Goal: Task Accomplishment & Management: Manage account settings

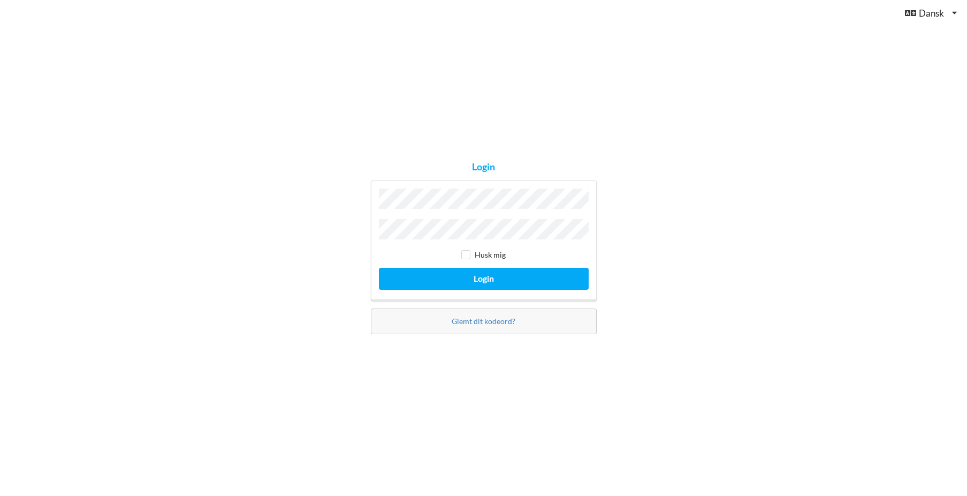
click at [463, 253] on input "checkbox" at bounding box center [465, 254] width 9 height 9
checkbox input "true"
click at [480, 280] on button "Login" at bounding box center [484, 279] width 210 height 22
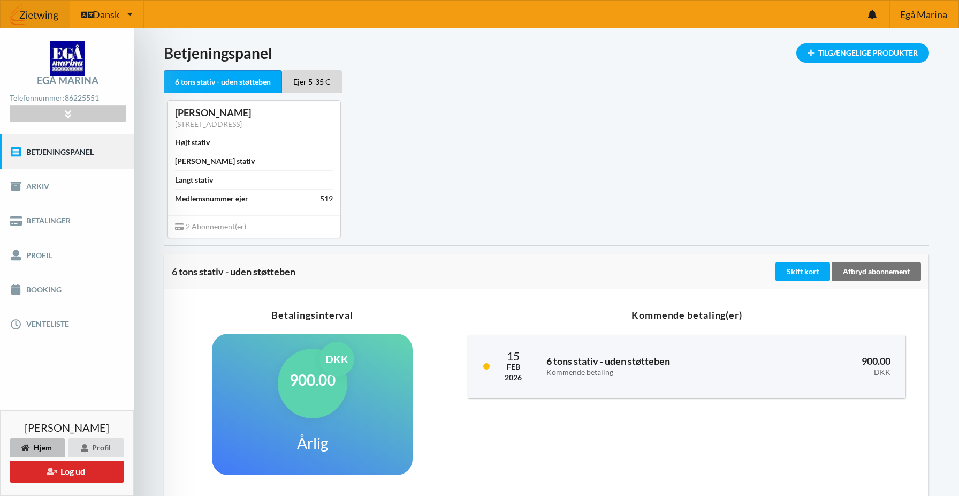
click at [206, 178] on div "Langt stativ" at bounding box center [194, 179] width 38 height 11
click at [850, 53] on div "Tilgængelige Produkter" at bounding box center [862, 52] width 133 height 19
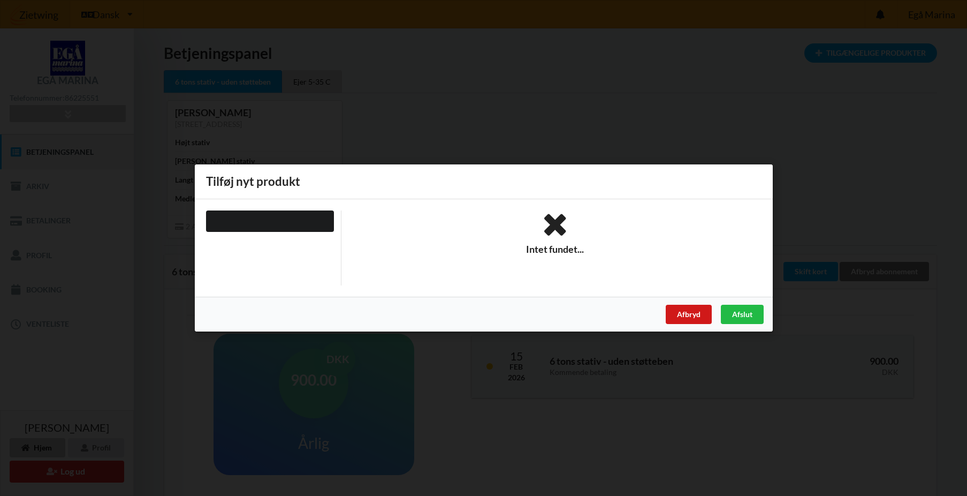
click at [704, 315] on div "Afbryd" at bounding box center [688, 314] width 46 height 19
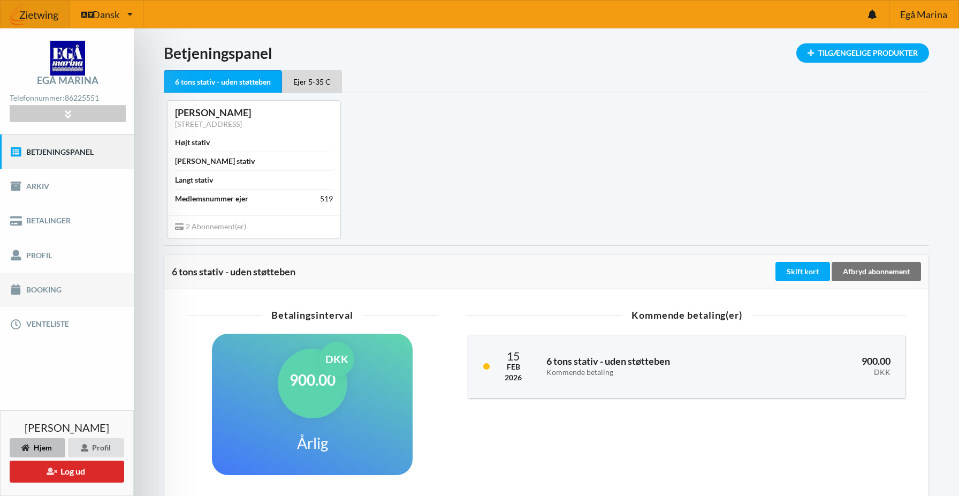
click at [45, 284] on link "Booking" at bounding box center [67, 289] width 134 height 34
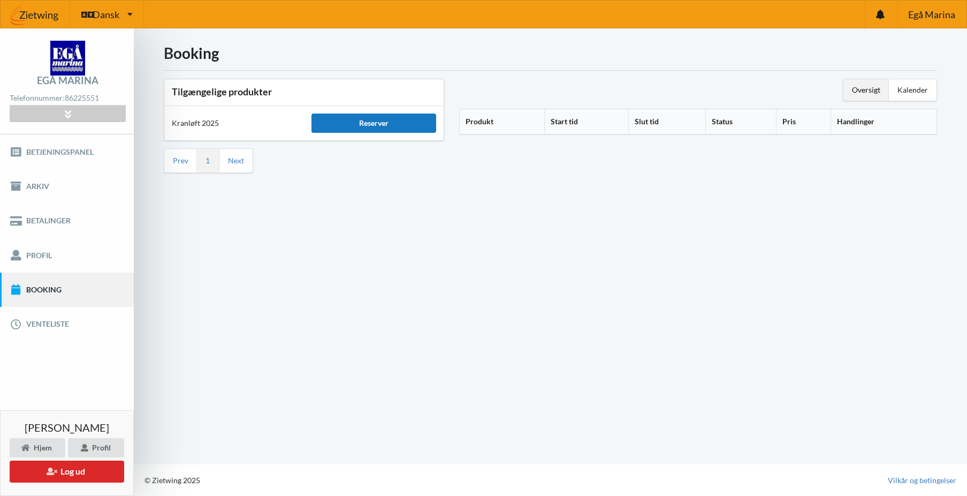
click at [385, 125] on div "Reserver" at bounding box center [373, 122] width 125 height 19
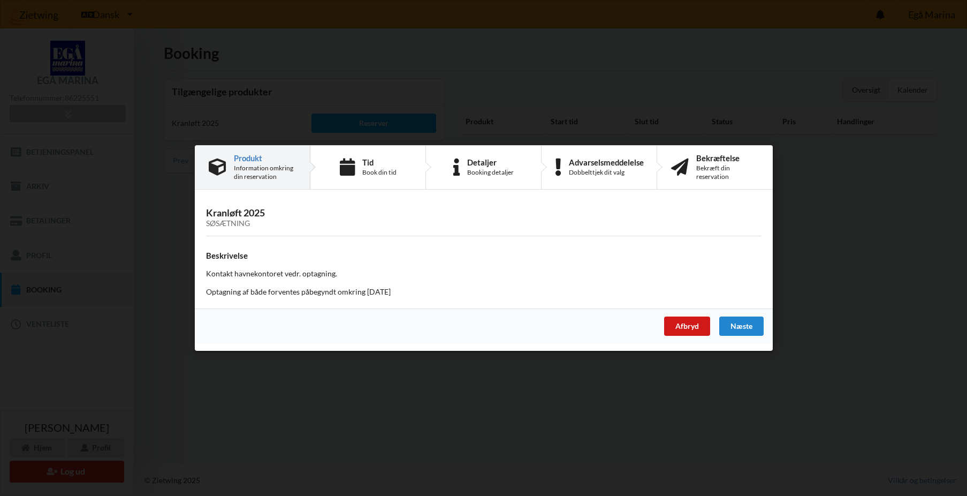
click at [687, 322] on div "Afbryd" at bounding box center [687, 325] width 46 height 19
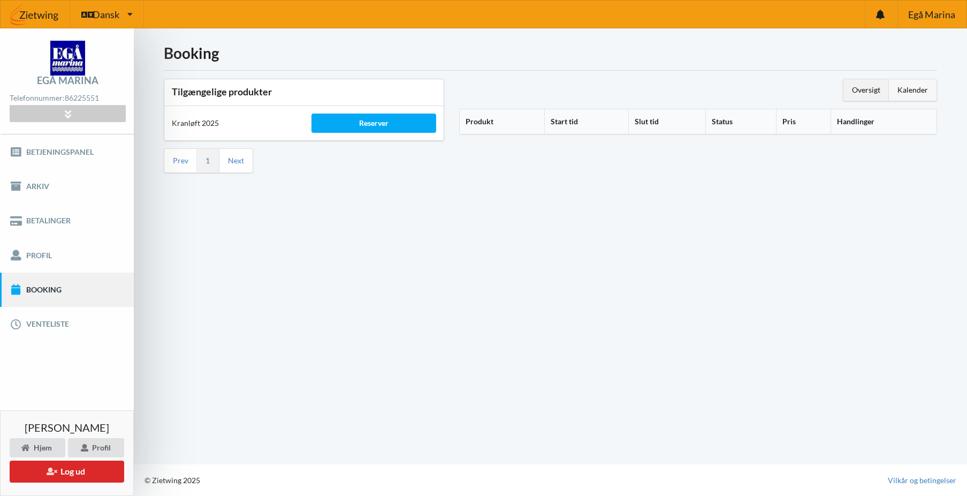
click at [909, 92] on div "Kalender" at bounding box center [913, 89] width 48 height 21
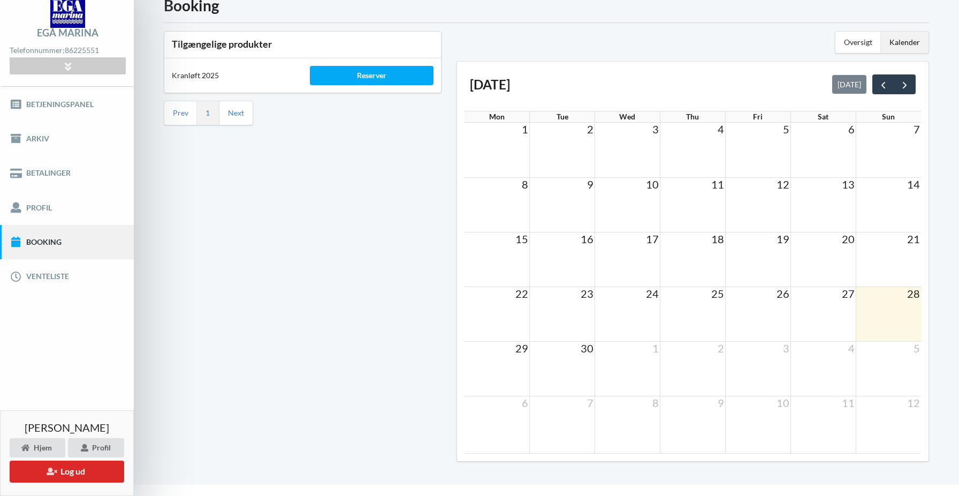
scroll to position [66, 0]
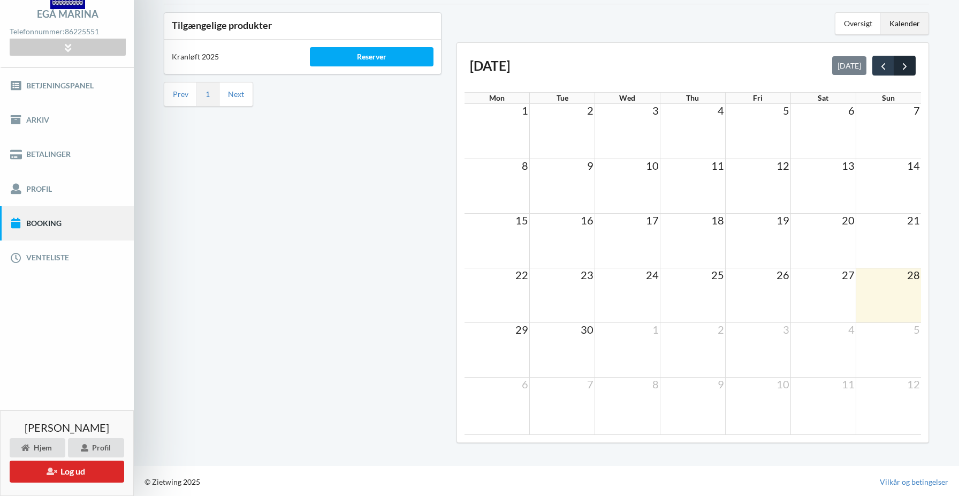
click at [904, 66] on span "next" at bounding box center [904, 65] width 11 height 11
click at [818, 123] on td at bounding box center [822, 131] width 65 height 55
click at [828, 125] on td at bounding box center [822, 131] width 65 height 55
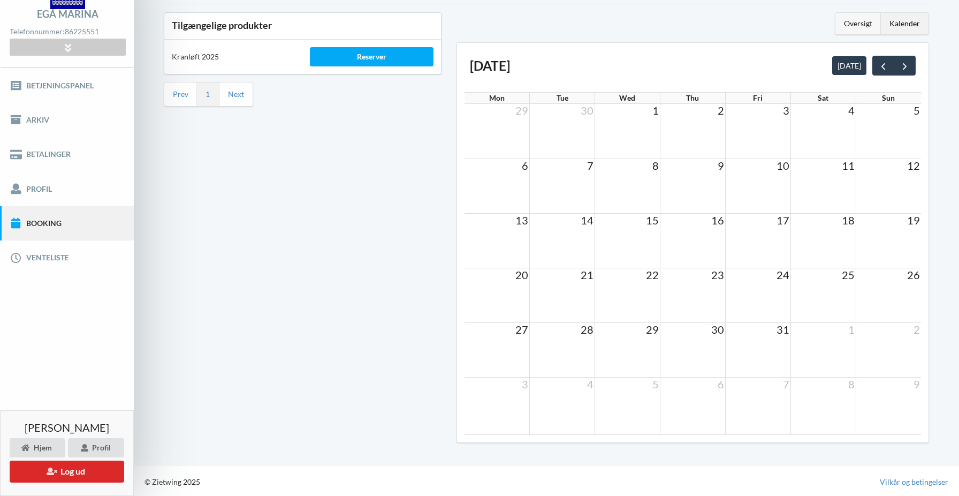
click at [855, 27] on div "Oversigt" at bounding box center [857, 23] width 45 height 21
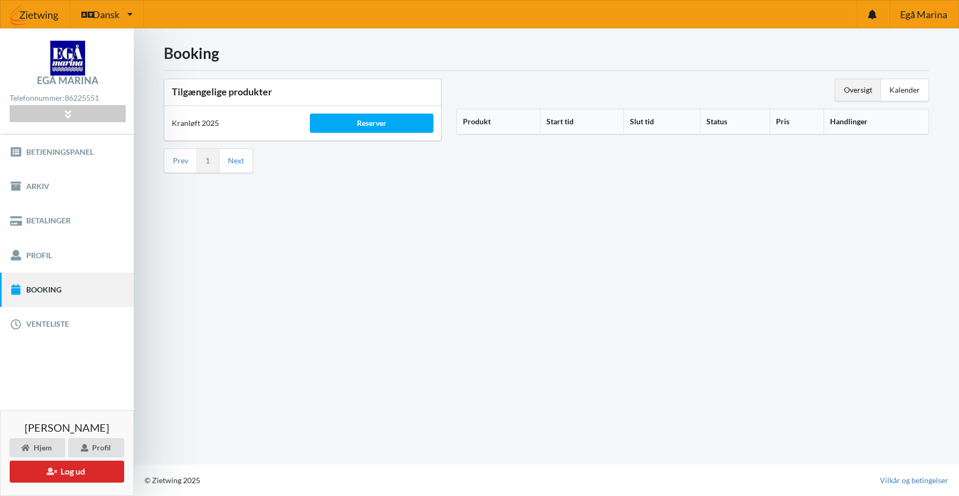
scroll to position [0, 0]
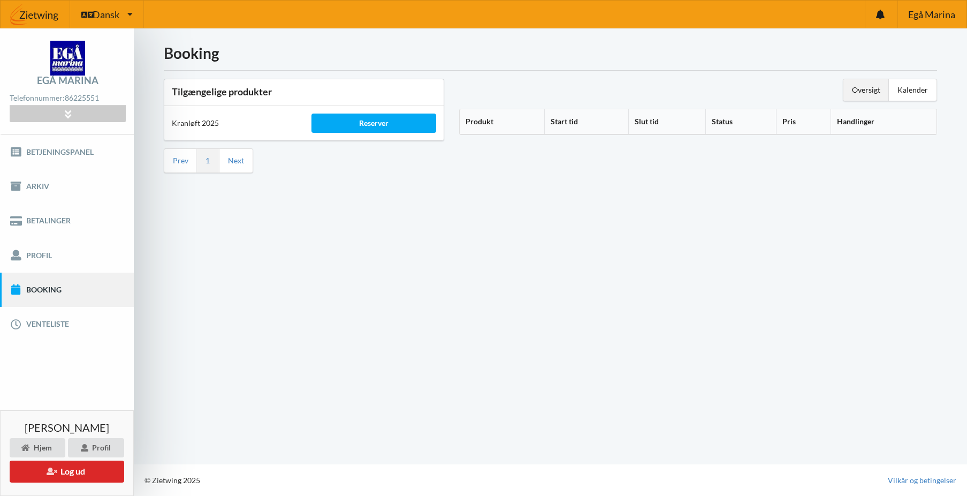
click at [471, 124] on th "Produkt" at bounding box center [502, 121] width 84 height 25
click at [503, 119] on icon at bounding box center [497, 119] width 9 height 7
click at [498, 121] on icon at bounding box center [497, 119] width 9 height 7
click at [498, 120] on icon at bounding box center [497, 119] width 9 height 7
click at [480, 121] on th "Produkt" at bounding box center [511, 121] width 102 height 25
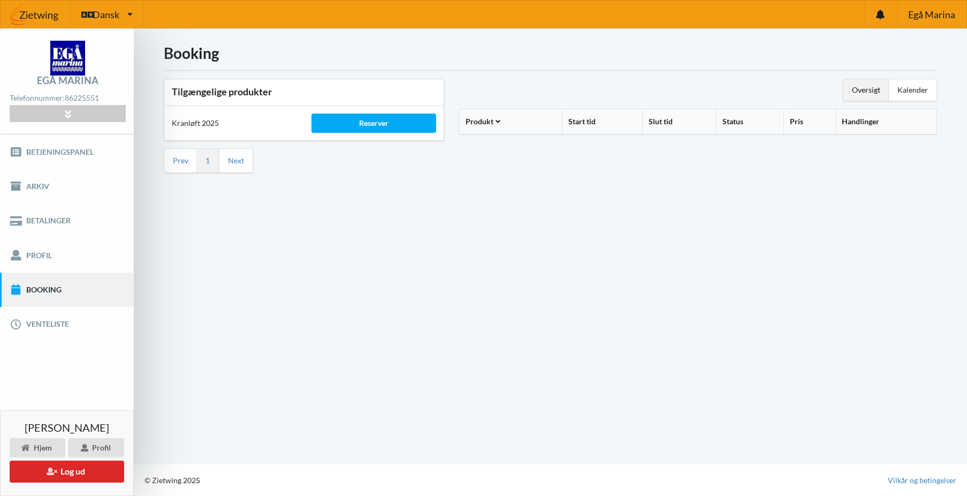
click at [503, 118] on icon at bounding box center [497, 119] width 9 height 7
click at [64, 288] on link "Booking" at bounding box center [67, 289] width 134 height 34
click at [105, 471] on button "Log ud" at bounding box center [67, 471] width 115 height 22
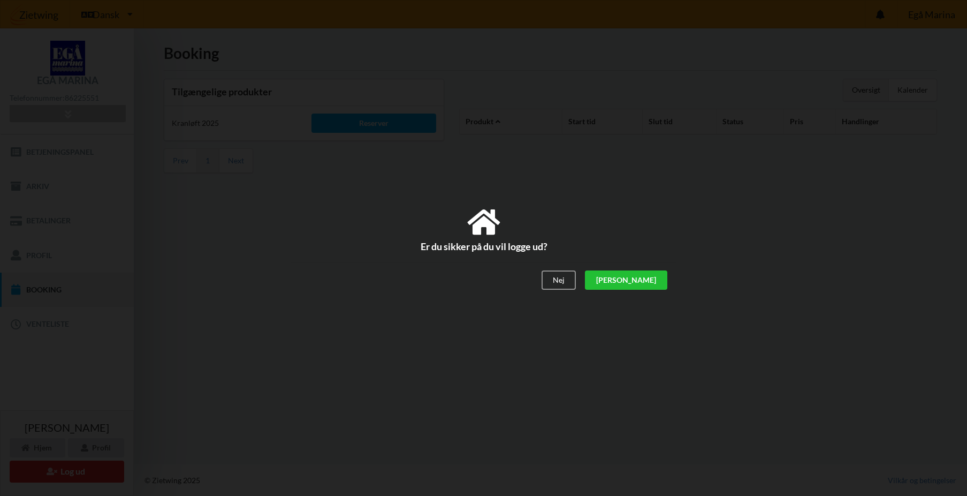
click at [650, 282] on div "[PERSON_NAME]" at bounding box center [625, 280] width 82 height 19
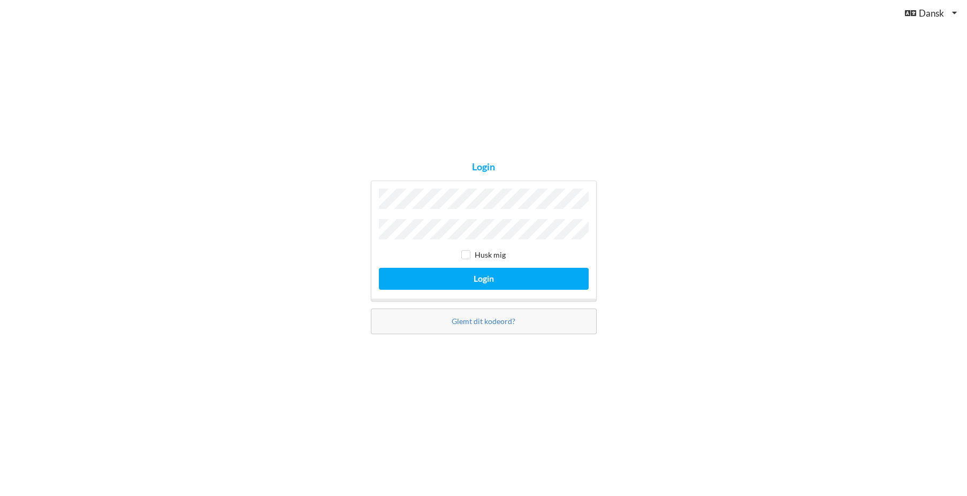
click at [240, 242] on div "Login Husk mig Login Glemt dit kodeord?" at bounding box center [483, 248] width 967 height 496
click at [482, 278] on button "Login" at bounding box center [484, 279] width 210 height 22
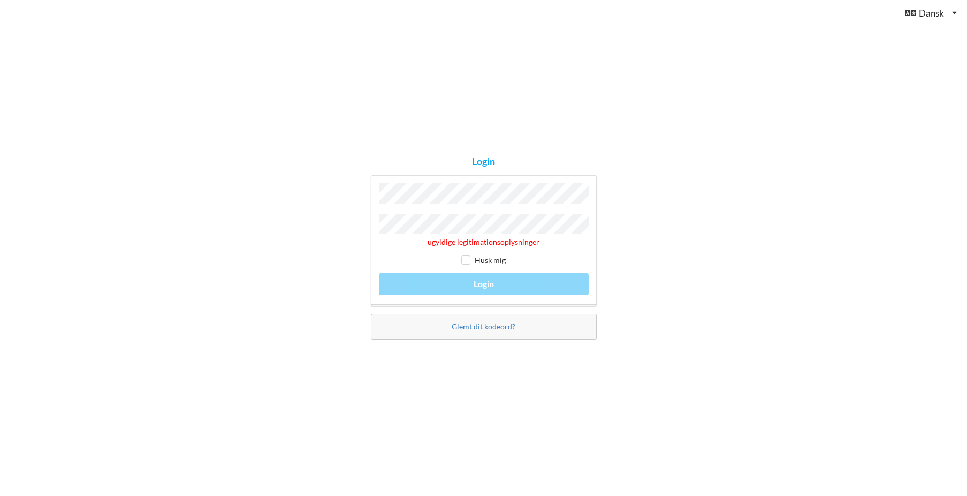
click at [456, 343] on div "Login ugyldige legitimationsoplysninger Husk mig Login Glemt dit kodeord?" at bounding box center [483, 247] width 241 height 197
click at [682, 315] on div "Login ugyldige legitimationsoplysninger Husk mig Login Glemt dit kodeord?" at bounding box center [483, 248] width 967 height 496
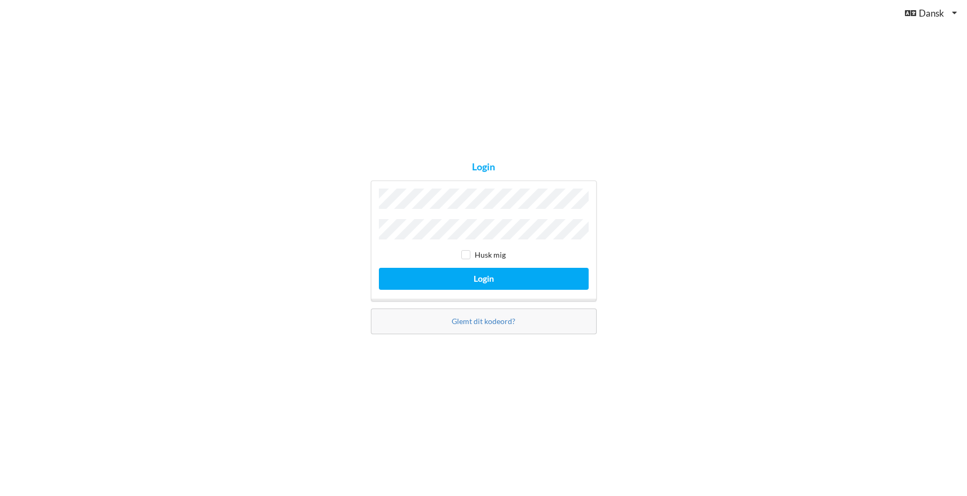
click at [467, 253] on input "checkbox" at bounding box center [465, 254] width 9 height 9
checkbox input "true"
click at [493, 276] on button "Login" at bounding box center [484, 279] width 210 height 22
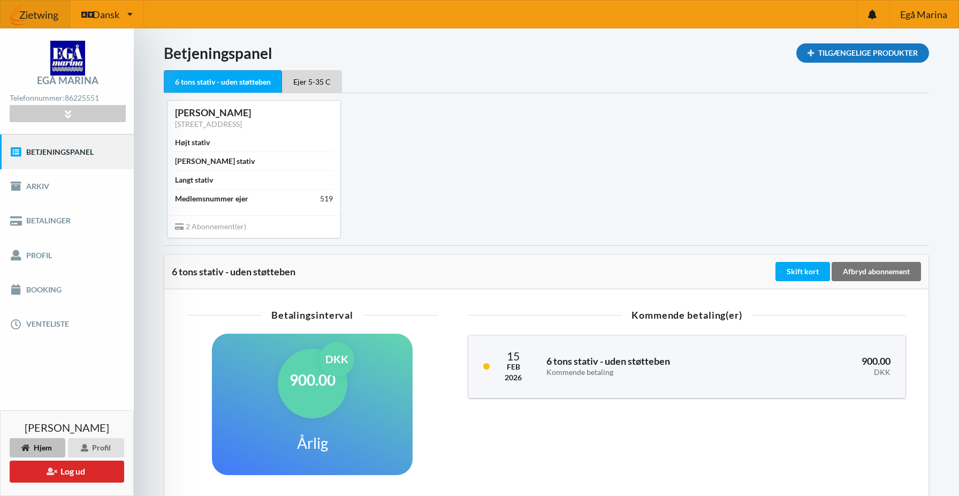
click at [890, 58] on div "Tilgængelige Produkter" at bounding box center [862, 52] width 133 height 19
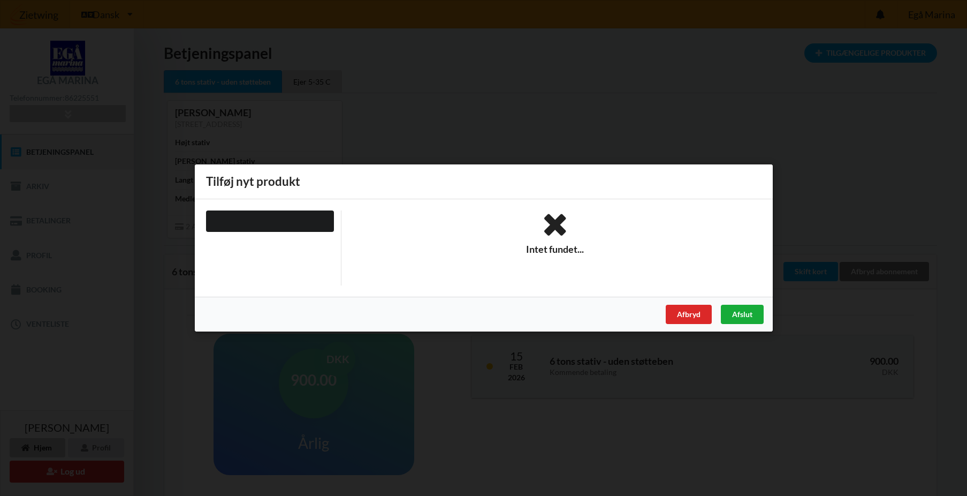
click at [735, 313] on div "Afslut" at bounding box center [741, 314] width 43 height 19
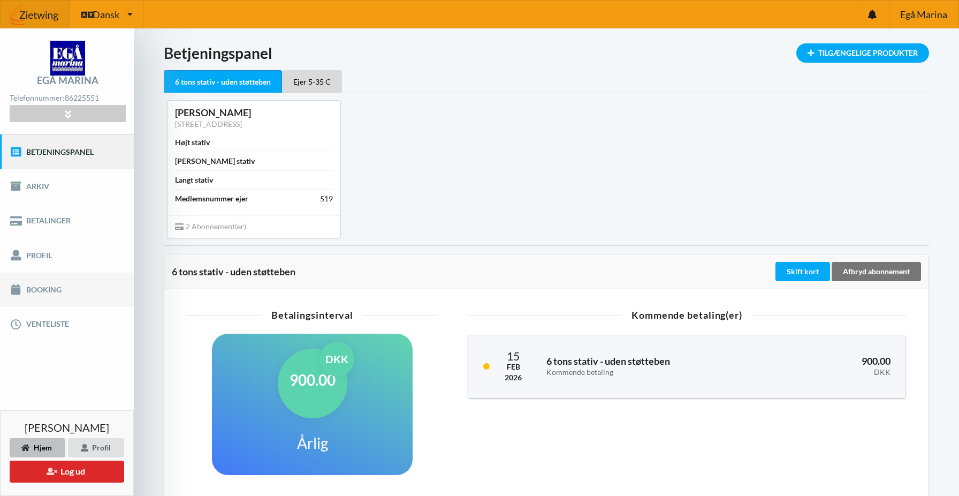
click at [55, 290] on link "Booking" at bounding box center [67, 289] width 134 height 34
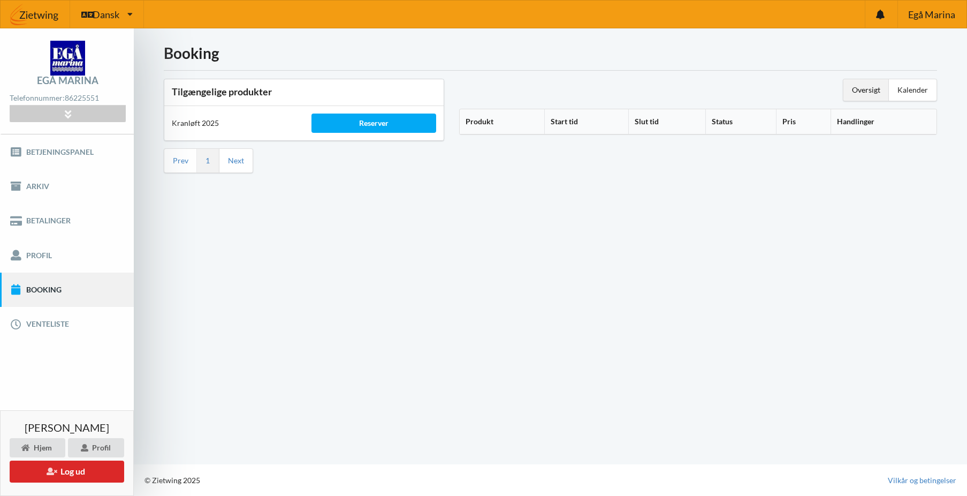
click at [491, 120] on th "Produkt" at bounding box center [502, 121] width 84 height 25
click at [491, 120] on th "Produkt" at bounding box center [511, 121] width 102 height 25
click at [502, 120] on icon at bounding box center [497, 119] width 9 height 7
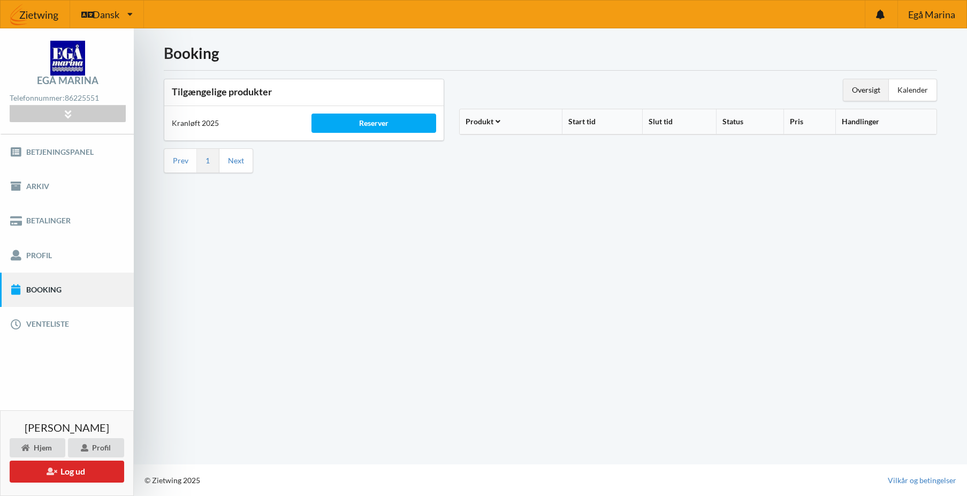
click at [488, 121] on th "Produkt" at bounding box center [511, 121] width 102 height 25
click at [118, 471] on button "Log ud" at bounding box center [67, 471] width 115 height 22
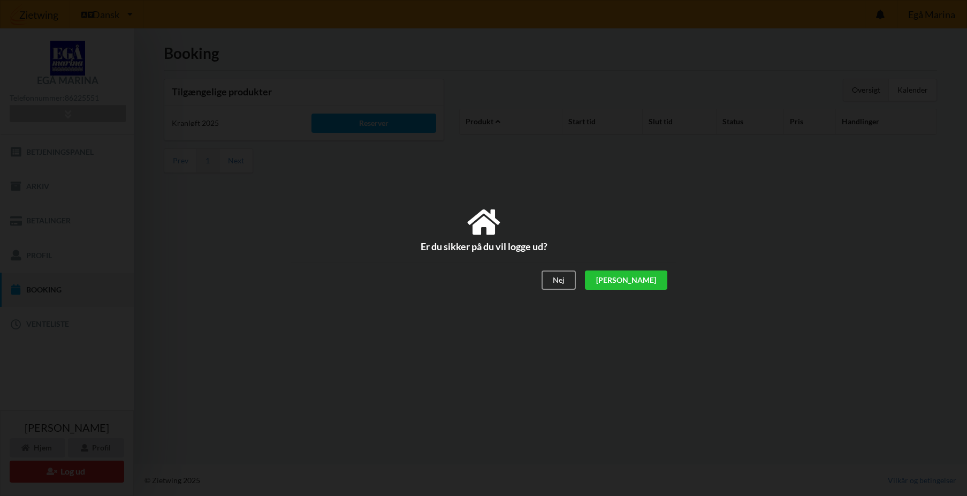
click at [651, 281] on div "[PERSON_NAME]" at bounding box center [625, 280] width 82 height 19
